Goal: Task Accomplishment & Management: Use online tool/utility

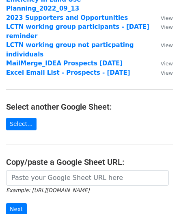
scroll to position [130, 0]
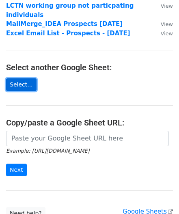
click at [25, 78] on link "Select..." at bounding box center [21, 84] width 30 height 13
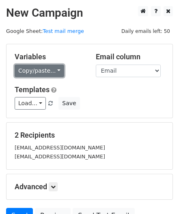
click at [42, 73] on link "Copy/paste..." at bounding box center [39, 70] width 49 height 13
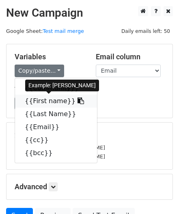
click at [42, 101] on link "{{First name}}" at bounding box center [56, 100] width 82 height 13
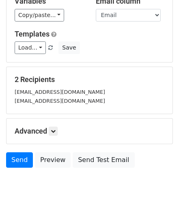
scroll to position [21, 0]
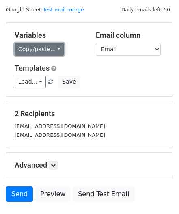
click at [49, 49] on link "Copy/paste..." at bounding box center [39, 49] width 49 height 13
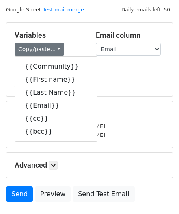
click at [77, 39] on h5 "Variables" at bounding box center [49, 35] width 69 height 9
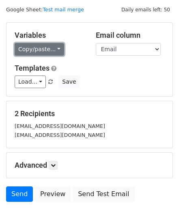
click at [50, 47] on link "Copy/paste..." at bounding box center [39, 49] width 49 height 13
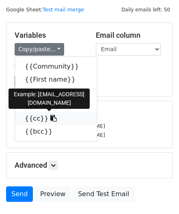
click at [30, 119] on link "{{cc}}" at bounding box center [56, 118] width 82 height 13
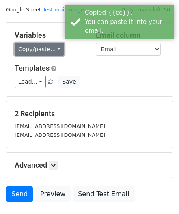
click at [34, 47] on link "Copy/paste..." at bounding box center [39, 49] width 49 height 13
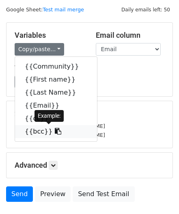
click at [34, 132] on link "{{bcc}}" at bounding box center [56, 131] width 82 height 13
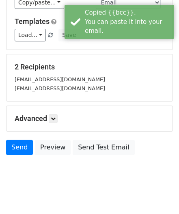
scroll to position [65, 0]
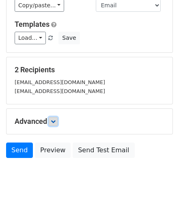
click at [53, 122] on link at bounding box center [53, 121] width 9 height 9
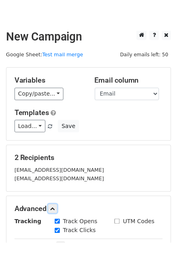
scroll to position [0, 0]
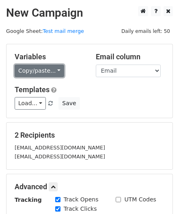
click at [42, 69] on link "Copy/paste..." at bounding box center [39, 70] width 49 height 13
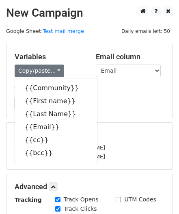
click at [79, 56] on h5 "Variables" at bounding box center [49, 56] width 69 height 9
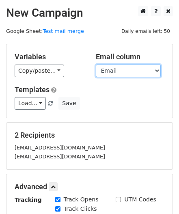
click at [153, 70] on select "Community First name Last Name Email cc bcc" at bounding box center [128, 70] width 65 height 13
click at [96, 64] on select "Community First name Last Name Email cc bcc" at bounding box center [128, 70] width 65 height 13
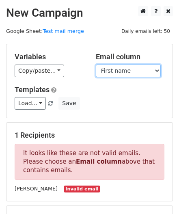
click at [150, 70] on select "Community First name Last Name Email cc bcc" at bounding box center [128, 70] width 65 height 13
select select "Email"
click at [96, 64] on select "Community First name Last Name Email cc bcc" at bounding box center [128, 70] width 65 height 13
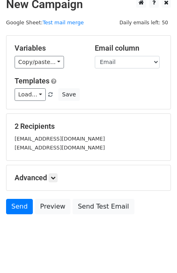
scroll to position [17, 0]
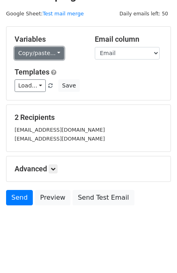
click at [57, 56] on link "Copy/paste..." at bounding box center [39, 53] width 49 height 13
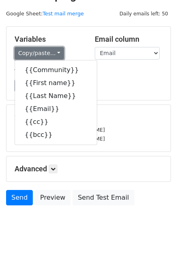
drag, startPoint x: 57, startPoint y: 56, endPoint x: 88, endPoint y: 55, distance: 30.4
click at [57, 56] on link "Copy/paste..." at bounding box center [39, 53] width 49 height 13
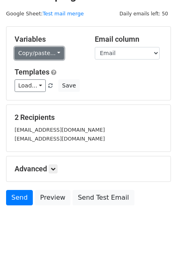
click at [42, 51] on link "Copy/paste..." at bounding box center [39, 53] width 49 height 13
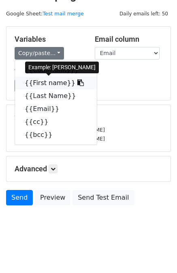
click at [33, 83] on link "{{First name}}" at bounding box center [56, 83] width 82 height 13
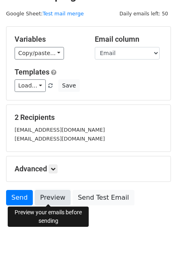
click at [49, 198] on link "Preview" at bounding box center [53, 197] width 36 height 15
click at [46, 197] on link "Preview" at bounding box center [53, 197] width 36 height 15
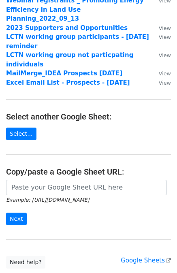
scroll to position [81, 0]
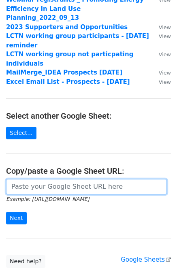
click at [45, 179] on input "url" at bounding box center [86, 186] width 161 height 15
paste input "https://docs.google.com/spreadsheets/d/12jklvzn8_V9S7Mh6bdqw9qhZMkrqtqr_dgA2IG2…"
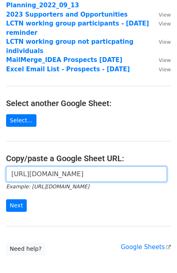
scroll to position [112, 0]
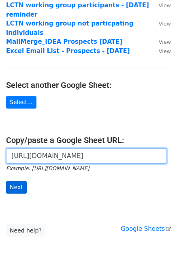
type input "https://docs.google.com/spreadsheets/d/12jklvzn8_V9S7Mh6bdqw9qhZMkrqtqr_dgA2IG2…"
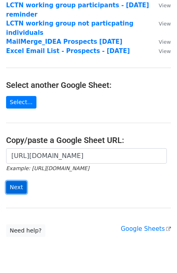
click at [11, 181] on input "Next" at bounding box center [16, 187] width 21 height 13
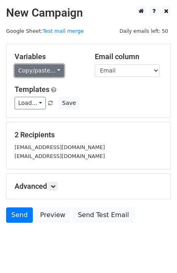
click at [38, 73] on link "Copy/paste..." at bounding box center [39, 70] width 49 height 13
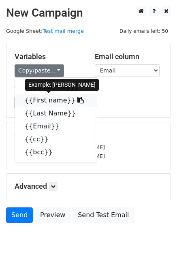
click at [35, 101] on link "{{First name}}" at bounding box center [56, 100] width 82 height 13
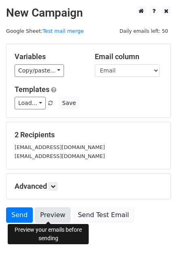
click at [49, 217] on link "Preview" at bounding box center [53, 215] width 36 height 15
click at [49, 214] on link "Preview" at bounding box center [53, 215] width 36 height 15
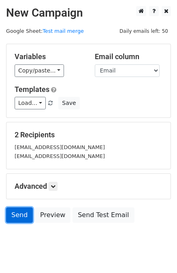
click at [15, 214] on link "Send" at bounding box center [19, 215] width 27 height 15
click at [24, 237] on body "New Campaign Daily emails left: 50 Google Sheet: Test mail merge Variables Copy…" at bounding box center [88, 132] width 177 height 253
click at [17, 214] on link "Send" at bounding box center [19, 215] width 27 height 15
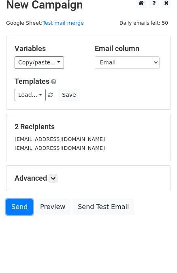
scroll to position [17, 0]
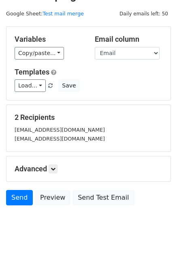
click at [58, 232] on body "New Campaign Daily emails left: 50 Google Sheet: Test mail merge Variables Copy…" at bounding box center [88, 115] width 177 height 253
click at [11, 198] on link "Send" at bounding box center [19, 197] width 27 height 15
drag, startPoint x: 64, startPoint y: 238, endPoint x: 81, endPoint y: 214, distance: 28.8
click at [64, 237] on body "New Campaign Daily emails left: 50 Google Sheet: Test mail merge Variables Copy…" at bounding box center [88, 115] width 177 height 253
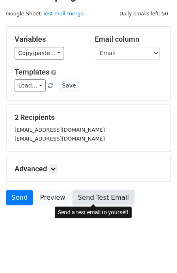
click at [92, 197] on link "Send Test Email" at bounding box center [104, 197] width 62 height 15
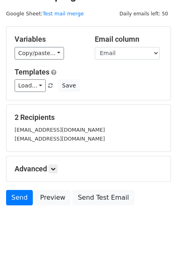
click at [75, 232] on body "New Campaign Daily emails left: 50 Google Sheet: Test mail merge Variables Copy…" at bounding box center [88, 115] width 177 height 253
click at [17, 193] on link "Send" at bounding box center [19, 197] width 27 height 15
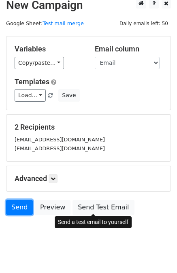
scroll to position [0, 0]
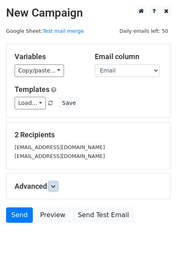
click at [54, 185] on icon at bounding box center [53, 186] width 5 height 5
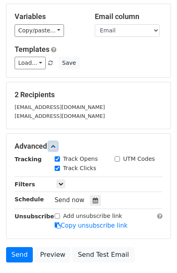
scroll to position [67, 0]
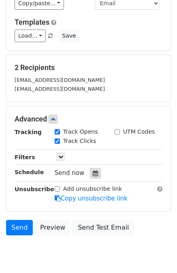
click at [93, 171] on icon at bounding box center [95, 174] width 5 height 6
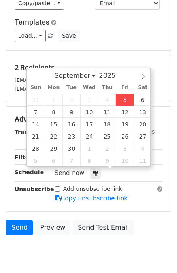
type input "[DATE] 12:00"
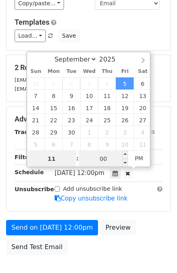
type input "11"
type input "[DATE] 23:00"
click at [100, 161] on input "00" at bounding box center [103, 159] width 49 height 16
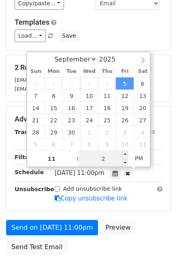
type input "25"
type input "[DATE] 11:25"
click at [137, 162] on span "AM" at bounding box center [139, 158] width 22 height 16
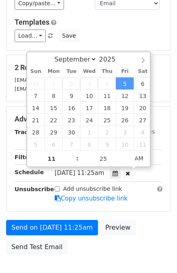
click at [92, 247] on div "Send on [DATE] 11:25am Preview Send Test Email" at bounding box center [88, 239] width 177 height 39
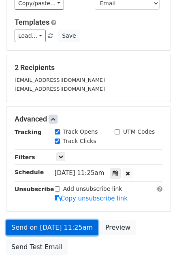
click at [55, 227] on link "Send on [DATE] 11:25am" at bounding box center [52, 227] width 92 height 15
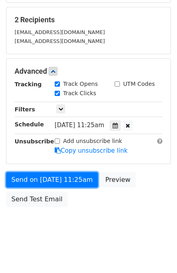
scroll to position [116, 0]
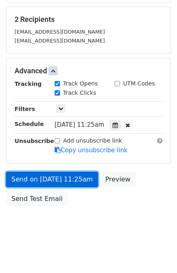
click at [70, 177] on link "Send on [DATE] 11:25am" at bounding box center [52, 179] width 92 height 15
click at [65, 176] on link "Send on [DATE] 11:25am" at bounding box center [52, 179] width 92 height 15
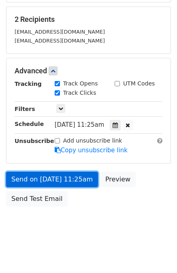
click at [65, 176] on link "Send on [DATE] 11:25am" at bounding box center [52, 179] width 92 height 15
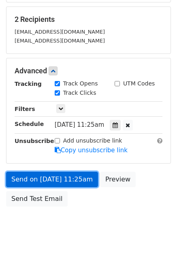
click at [65, 176] on link "Send on [DATE] 11:25am" at bounding box center [52, 179] width 92 height 15
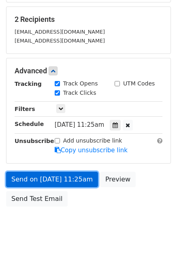
click at [65, 176] on link "Send on [DATE] 11:25am" at bounding box center [52, 179] width 92 height 15
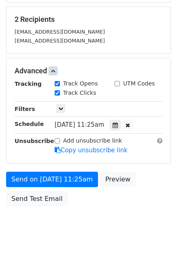
click at [84, 227] on body "New Campaign Daily emails left: 50 Google Sheet: Test mail merge Variables Copy…" at bounding box center [88, 67] width 177 height 353
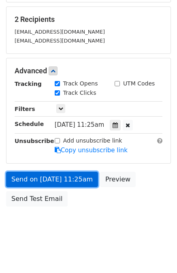
click at [61, 177] on link "Send on [DATE] 11:25am" at bounding box center [52, 179] width 92 height 15
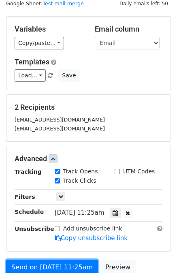
scroll to position [0, 0]
